Goal: Communication & Community: Answer question/provide support

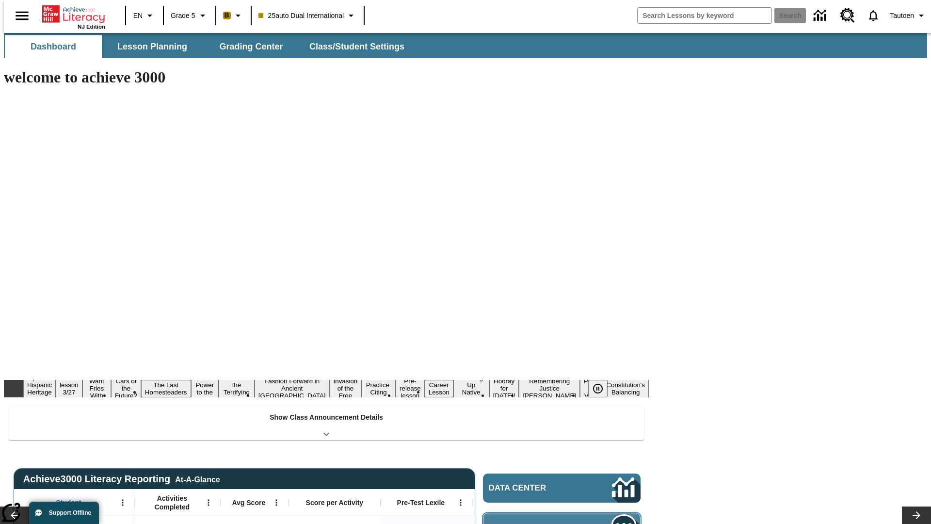
click at [564, 523] on span "Message Center" at bounding box center [536, 528] width 94 height 10
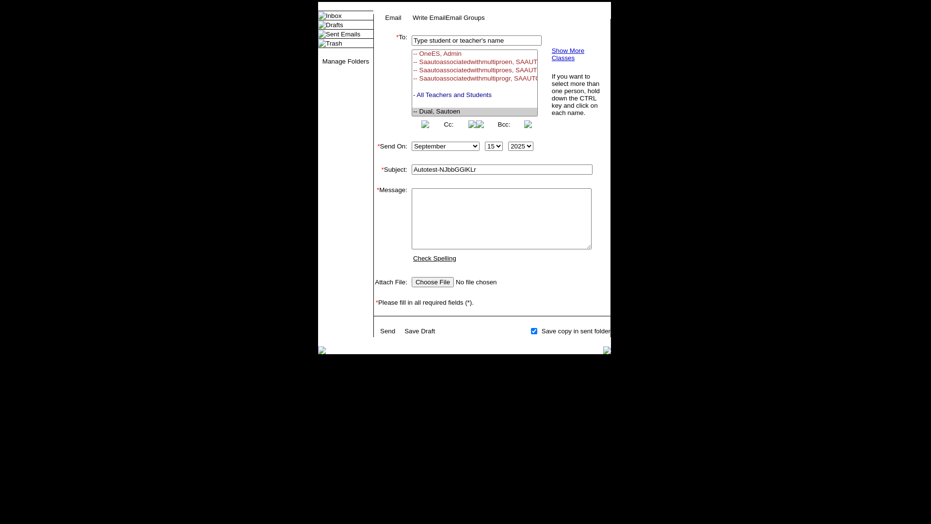
select select "U,21476361,1"
type input "Autotest-NJbbGGlKLr"
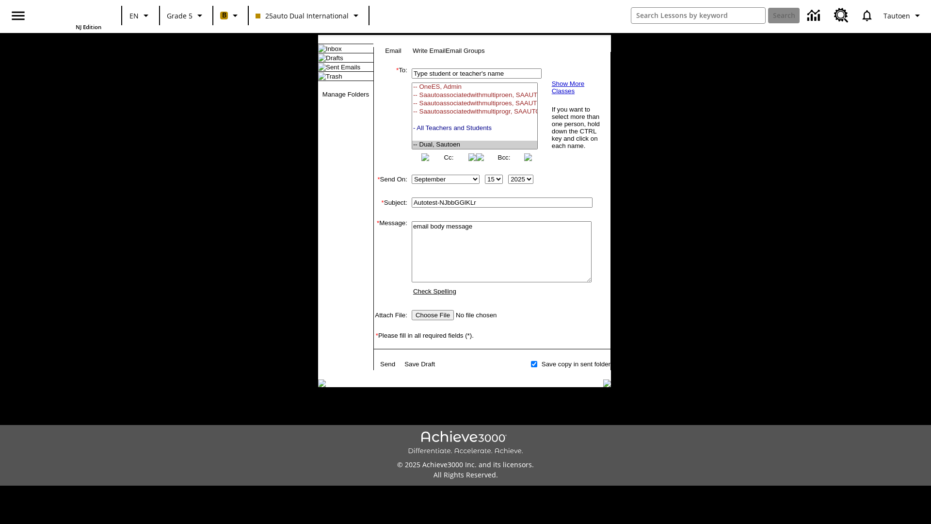
scroll to position [140, 0]
type textarea "email body message"
click at [388, 368] on link "Send" at bounding box center [387, 363] width 15 height 7
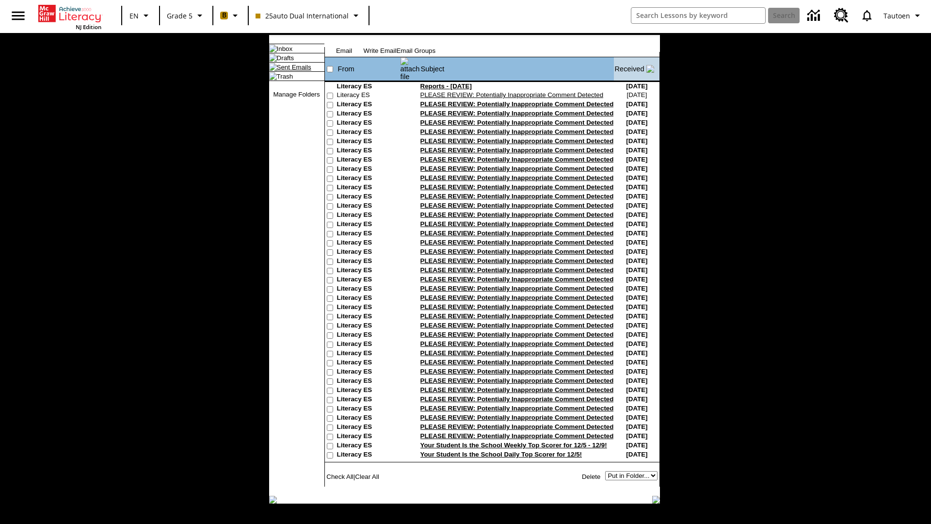
click at [286, 71] on link "Sent Emails" at bounding box center [294, 67] width 34 height 7
